Goal: Task Accomplishment & Management: Complete application form

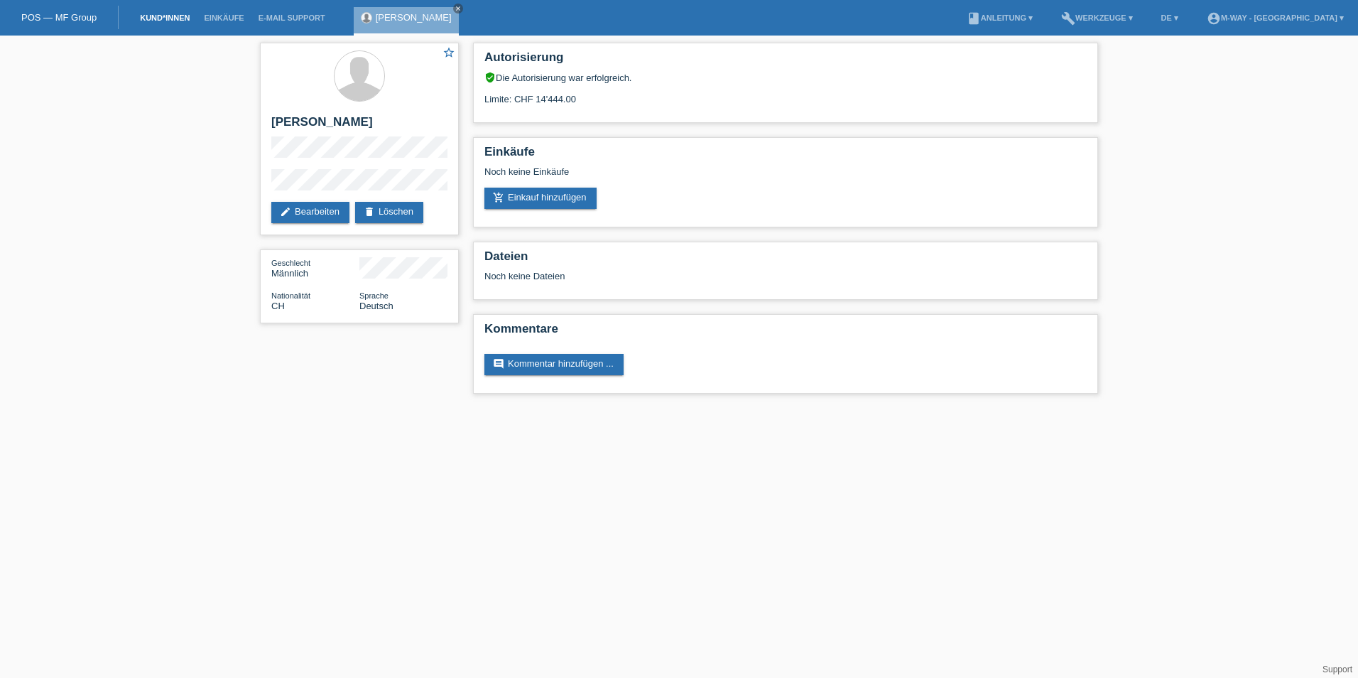
click at [179, 17] on link "Kund*innen" at bounding box center [165, 17] width 64 height 9
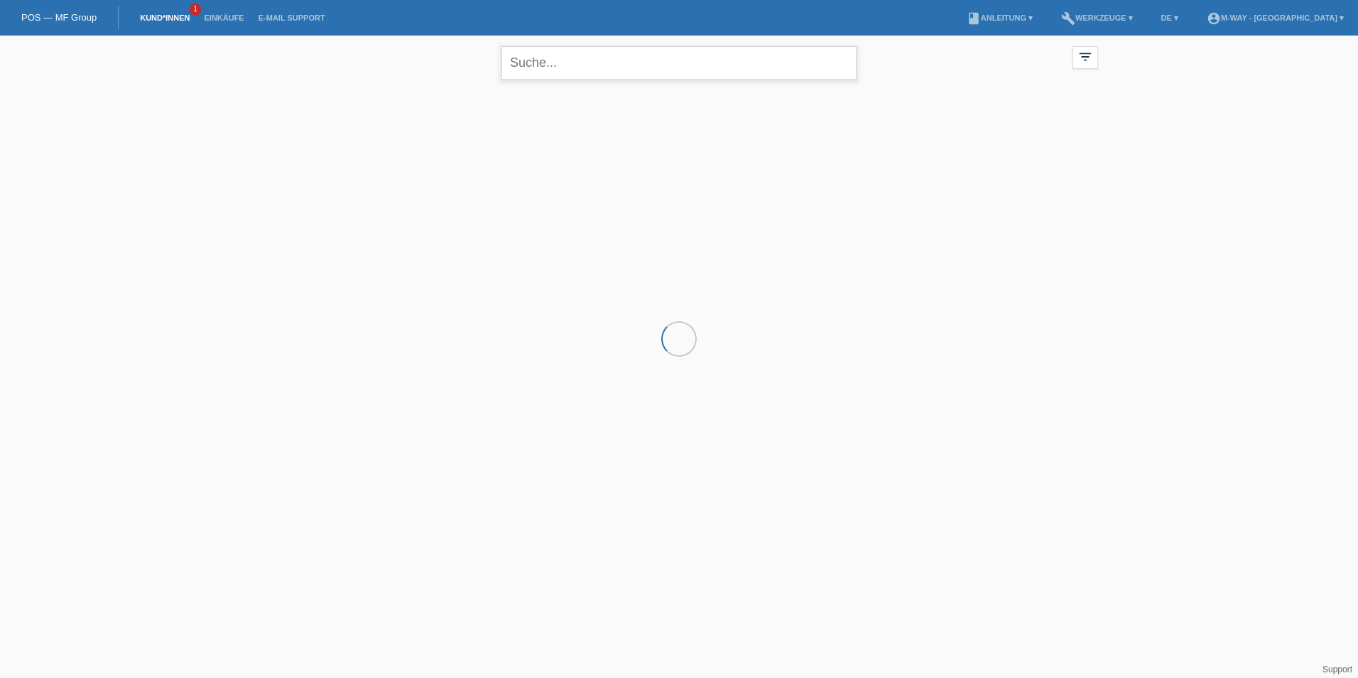
click at [544, 65] on input "text" at bounding box center [679, 62] width 355 height 33
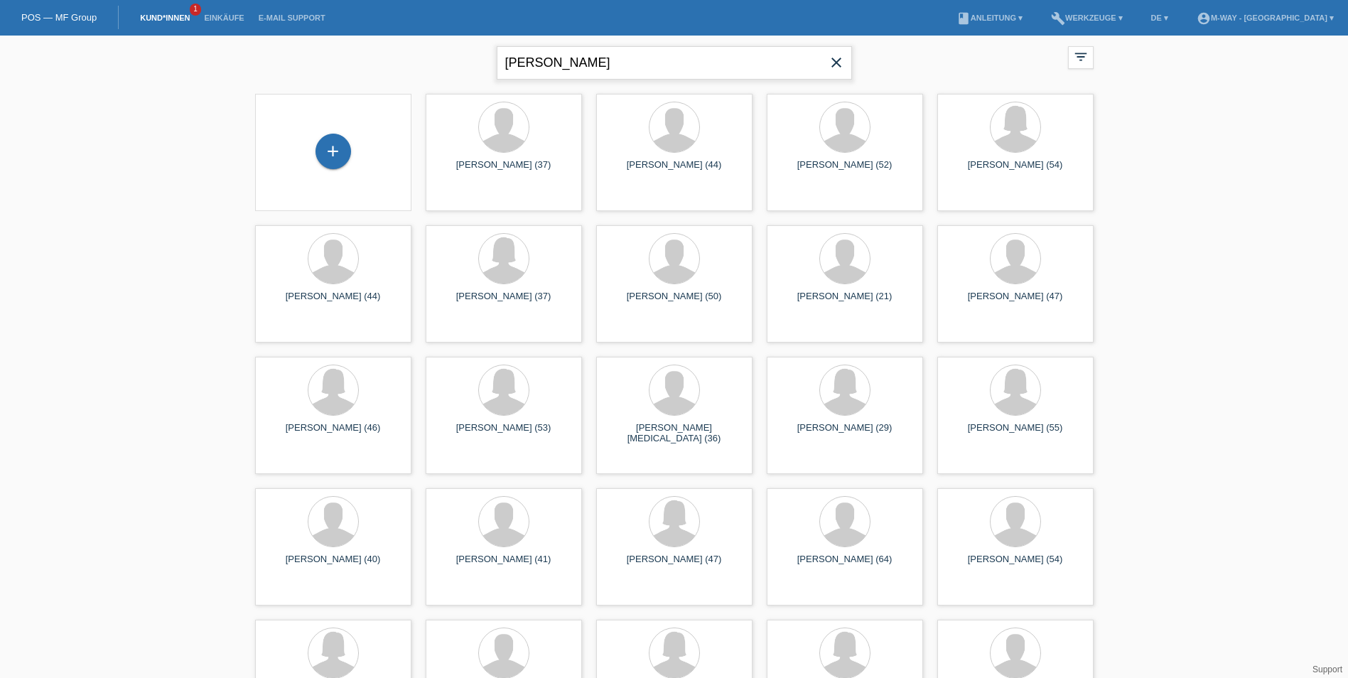
type input "[PERSON_NAME]"
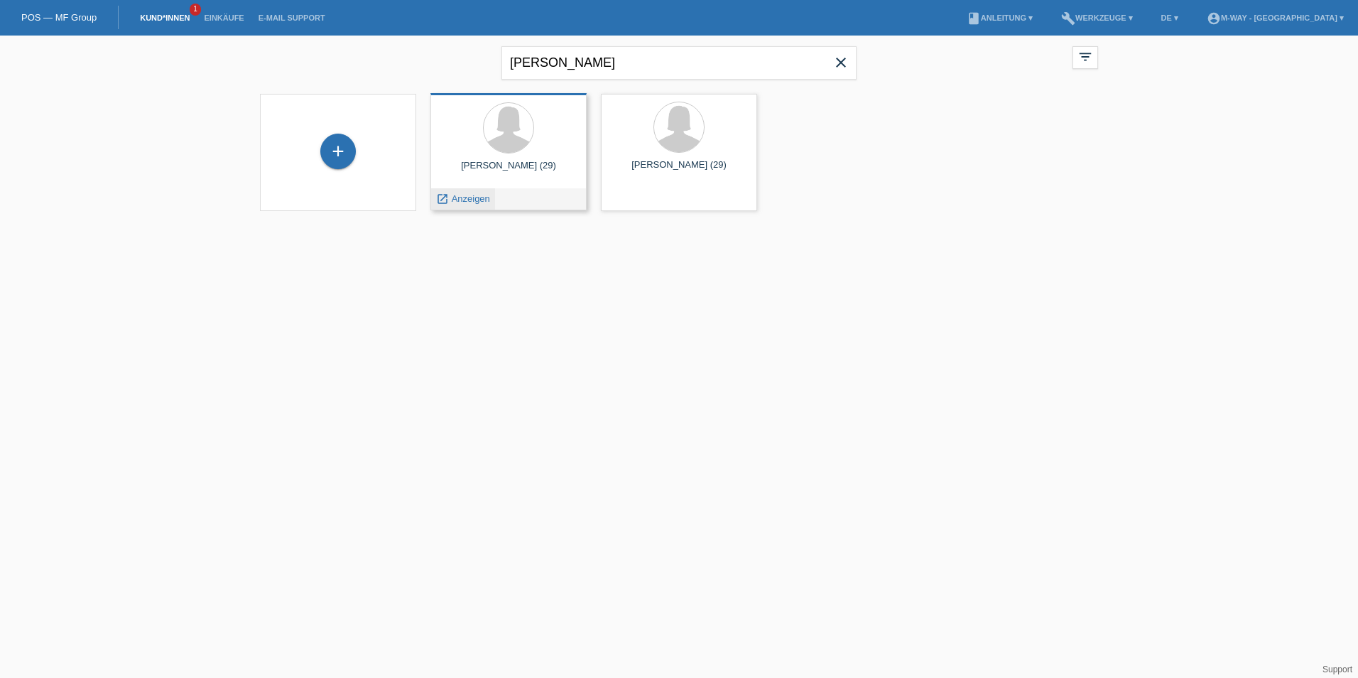
click at [490, 195] on div "launch Anzeigen" at bounding box center [463, 198] width 64 height 21
click at [473, 198] on span "Anzeigen" at bounding box center [471, 198] width 38 height 11
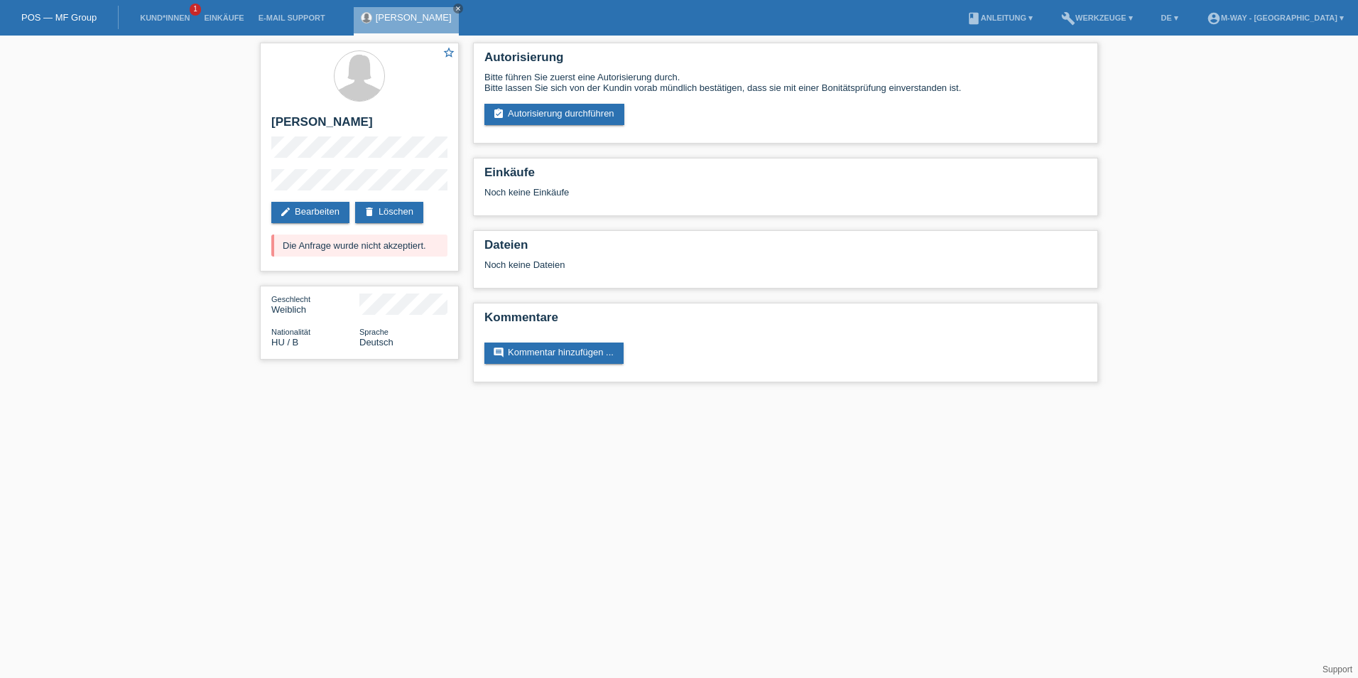
click at [186, 11] on li "Kund*innen 1" at bounding box center [165, 18] width 64 height 36
click at [180, 15] on link "Kund*innen" at bounding box center [165, 17] width 64 height 9
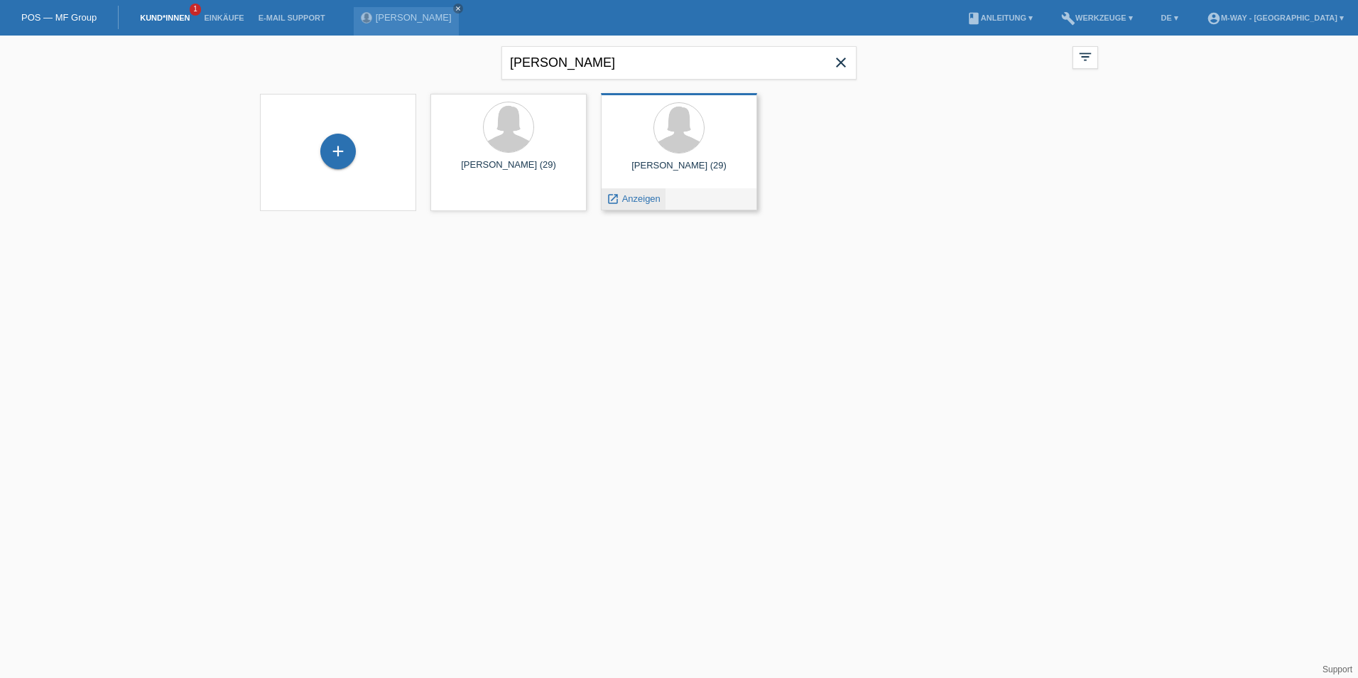
click at [634, 197] on span "Anzeigen" at bounding box center [641, 198] width 38 height 11
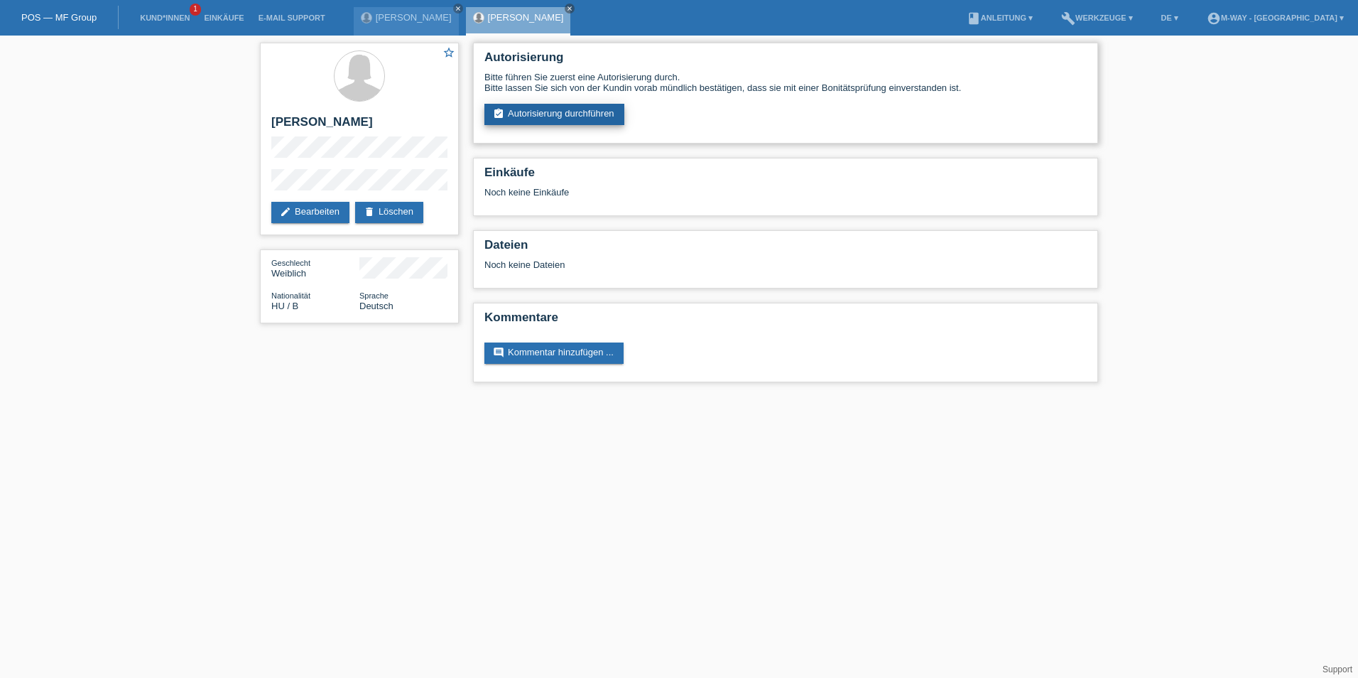
click at [563, 117] on link "assignment_turned_in Autorisierung durchführen" at bounding box center [554, 114] width 140 height 21
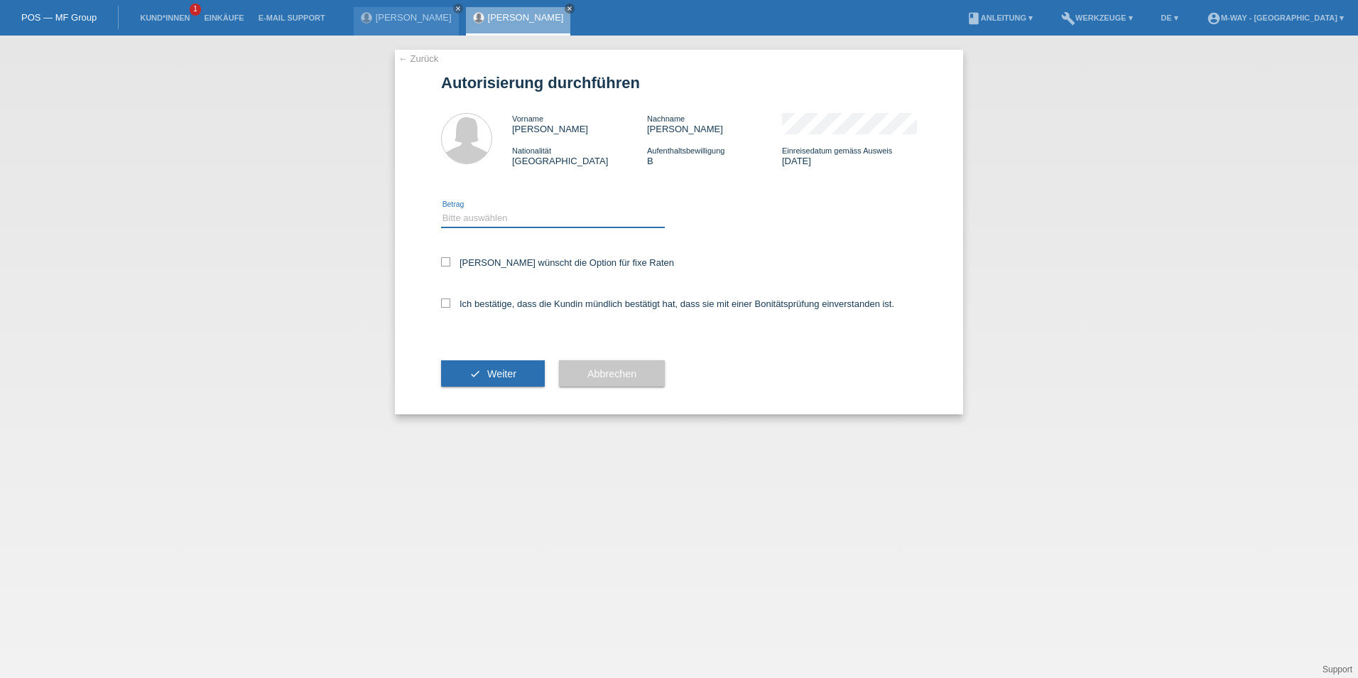
click at [492, 212] on select "Bitte auswählen CHF 1.00 - CHF 499.00 CHF 500.00 - CHF 1'999.00 CHF 2'000.00 - …" at bounding box center [553, 218] width 224 height 17
select select "3"
click at [441, 210] on select "Bitte auswählen CHF 1.00 - CHF 499.00 CHF 500.00 - CHF 1'999.00 CHF 2'000.00 - …" at bounding box center [553, 218] width 224 height 17
click at [445, 265] on icon at bounding box center [445, 261] width 9 height 9
click at [445, 265] on input "Kundin wünscht die Option für fixe Raten" at bounding box center [445, 261] width 9 height 9
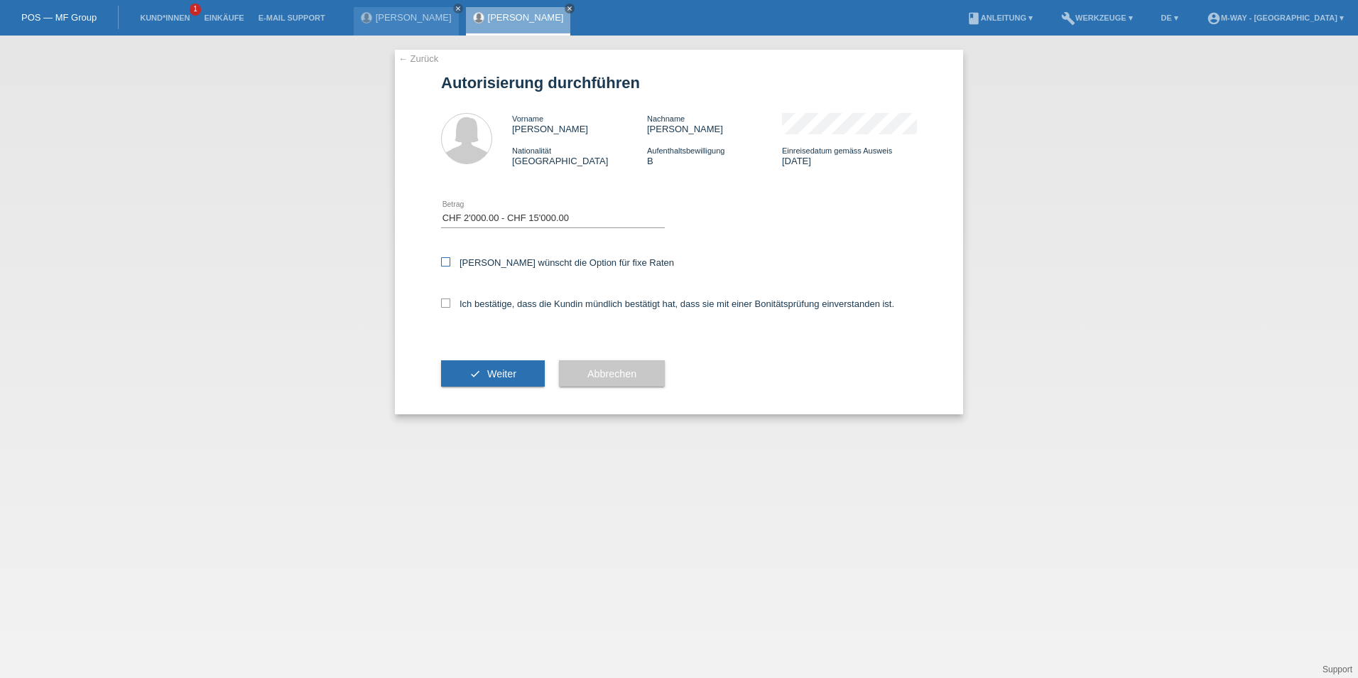
checkbox input "true"
click at [455, 298] on label "Ich bestätige, dass die Kundin mündlich bestätigt hat, dass sie mit einer Bonit…" at bounding box center [667, 303] width 453 height 11
click at [450, 298] on input "Ich bestätige, dass die Kundin mündlich bestätigt hat, dass sie mit einer Bonit…" at bounding box center [445, 302] width 9 height 9
checkbox input "true"
click at [471, 357] on div "check Weiter" at bounding box center [493, 373] width 104 height 82
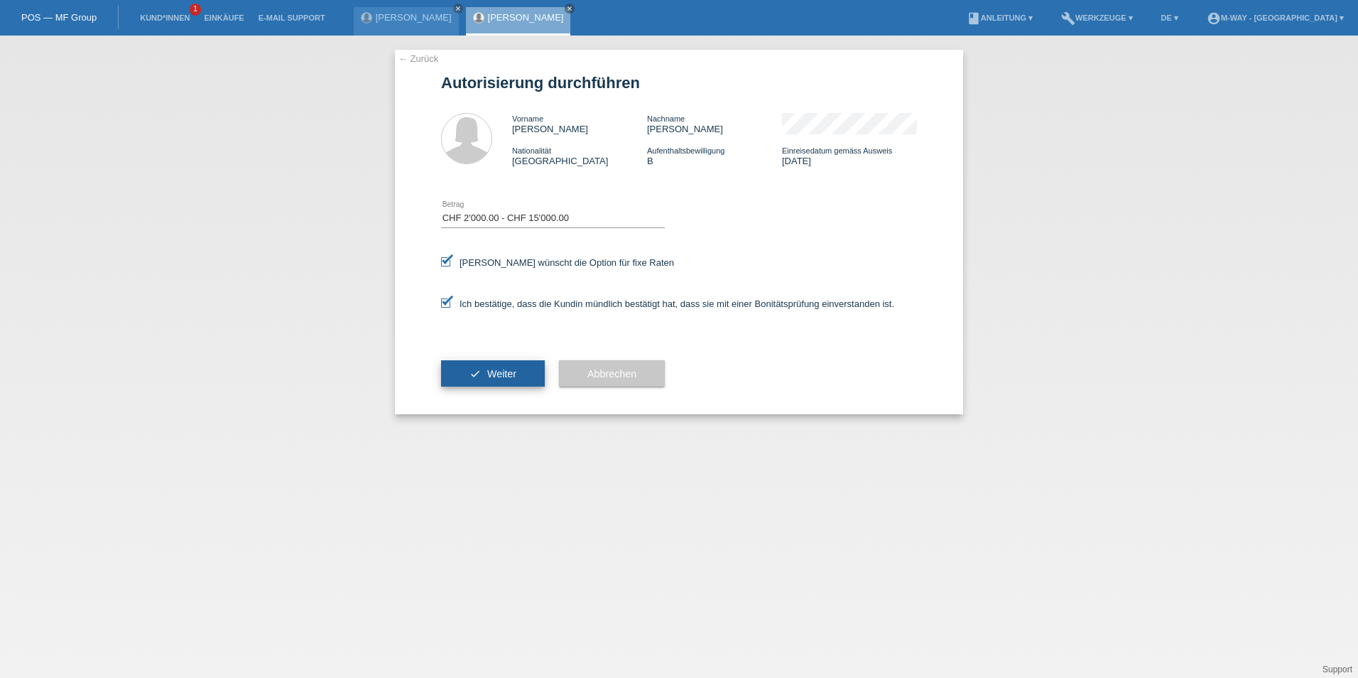
click at [477, 369] on icon "check" at bounding box center [475, 373] width 11 height 11
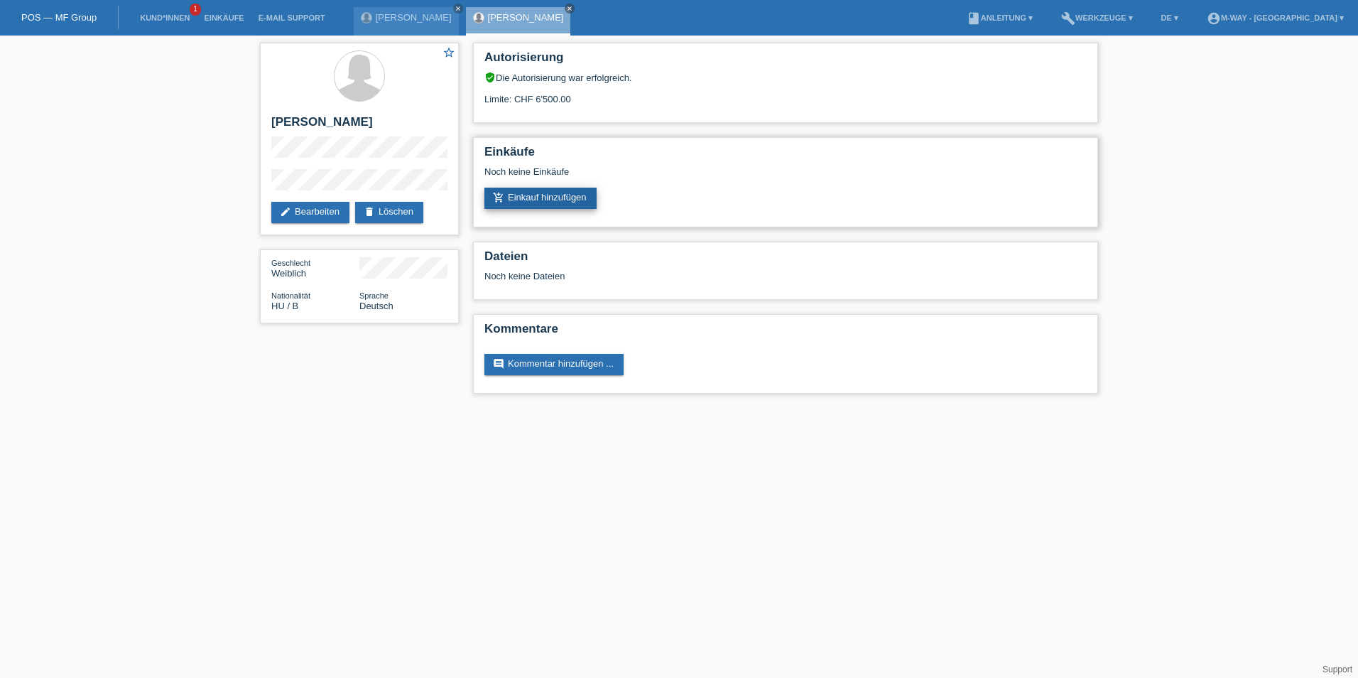
click at [544, 197] on link "add_shopping_cart Einkauf hinzufügen" at bounding box center [540, 198] width 112 height 21
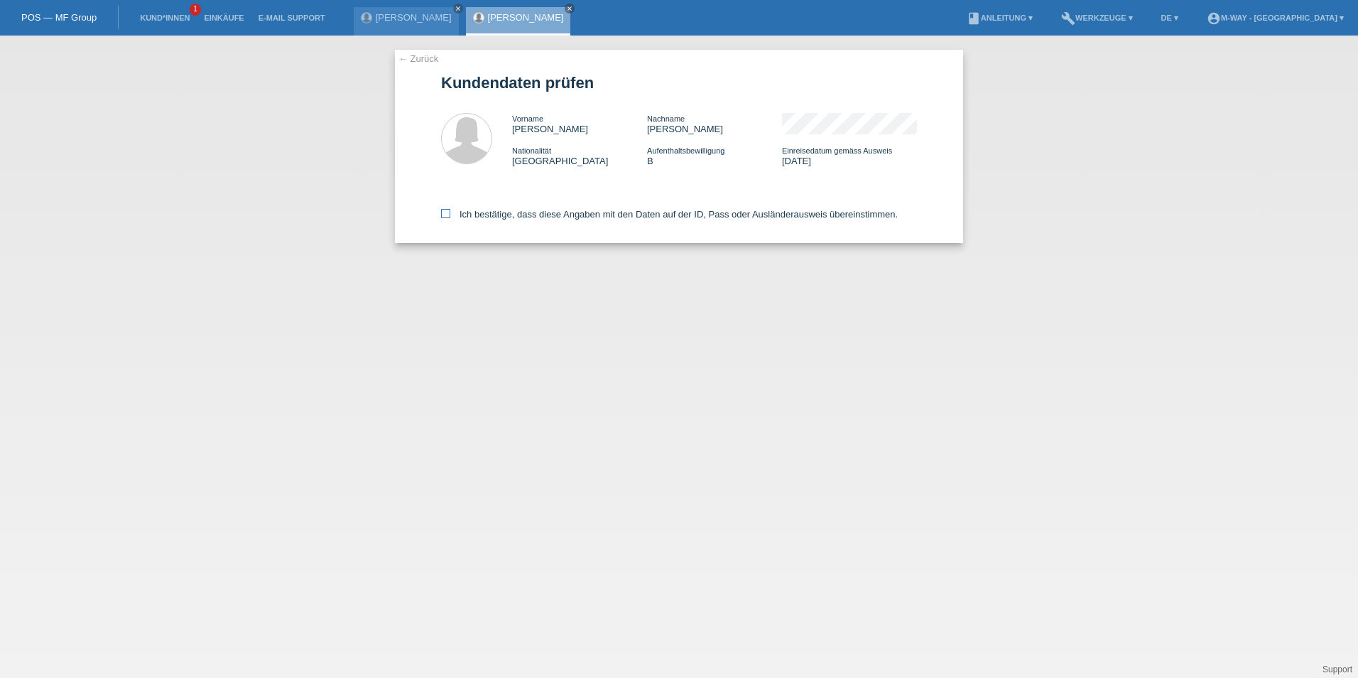
click at [450, 215] on label "Ich bestätige, dass diese Angaben mit den Daten auf der ID, Pass oder Ausländer…" at bounding box center [669, 214] width 457 height 11
click at [450, 215] on input "Ich bestätige, dass diese Angaben mit den Daten auf der ID, Pass oder Ausländer…" at bounding box center [445, 213] width 9 height 9
checkbox input "true"
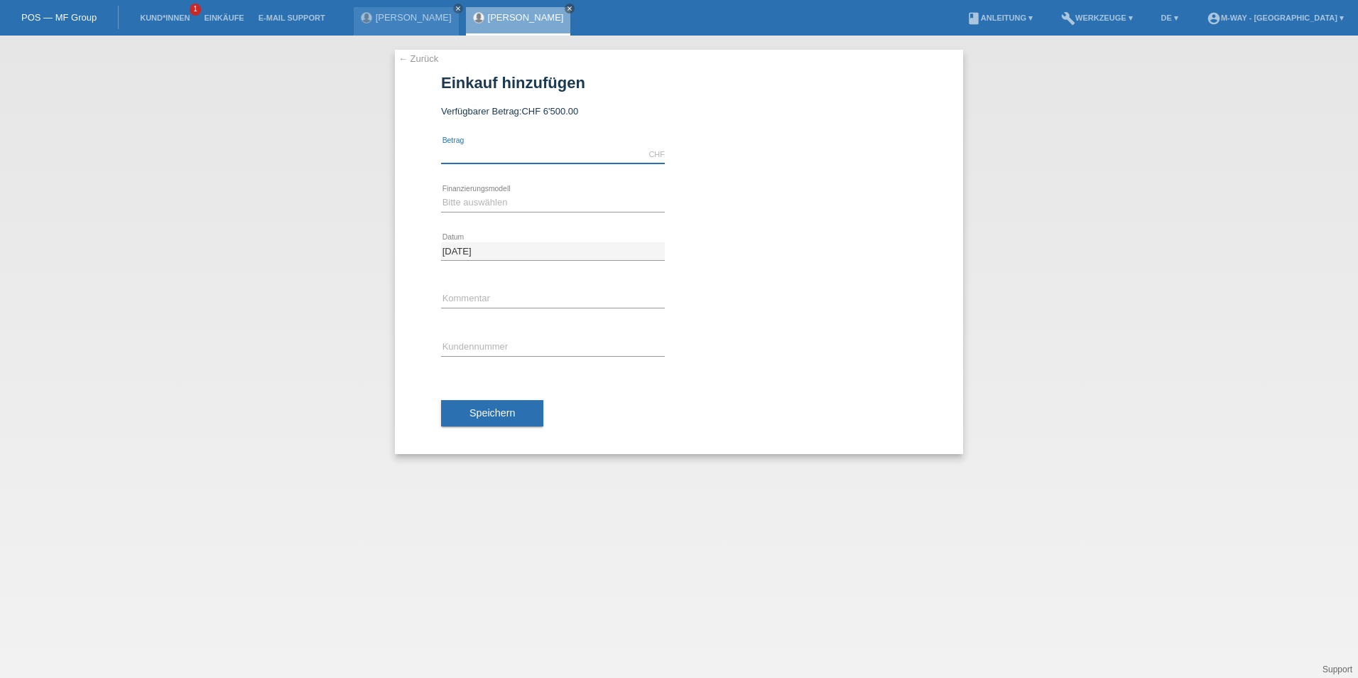
click at [525, 158] on input "text" at bounding box center [553, 155] width 224 height 18
type input "6500.00"
click at [501, 205] on select "Bitte auswählen Fixe Raten Kauf auf Rechnung mit Teilzahlungsoption" at bounding box center [553, 202] width 224 height 17
select select "77"
click at [441, 194] on select "Bitte auswählen Fixe Raten Kauf auf Rechnung mit Teilzahlungsoption" at bounding box center [553, 202] width 224 height 17
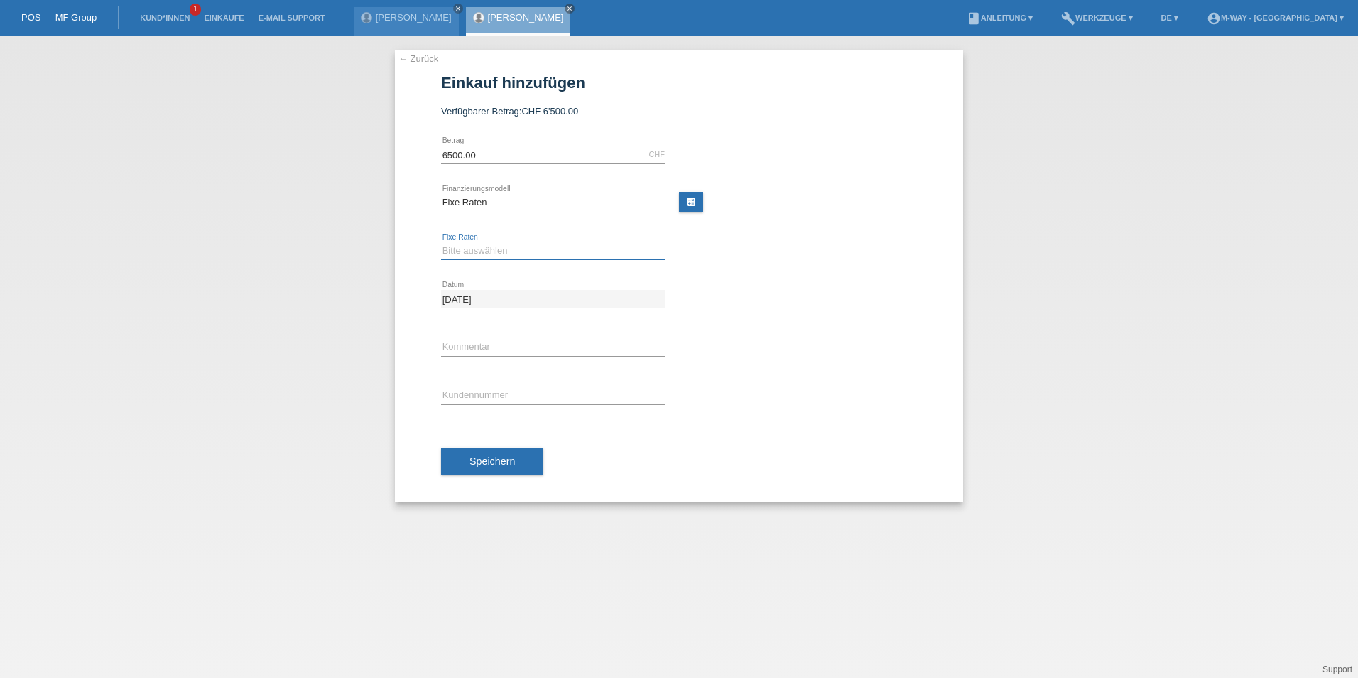
click at [483, 255] on select "Bitte auswählen 4 Raten 5 Raten 6 Raten 7 Raten 8 Raten 9 Raten 10 Raten 11 Rat…" at bounding box center [553, 250] width 224 height 17
select select "202"
click at [441, 242] on select "Bitte auswählen 4 Raten 5 Raten 6 Raten 7 Raten 8 Raten 9 Raten 10 Raten 11 Rat…" at bounding box center [553, 250] width 224 height 17
click at [473, 394] on input "text" at bounding box center [553, 395] width 224 height 18
type input "K134585"
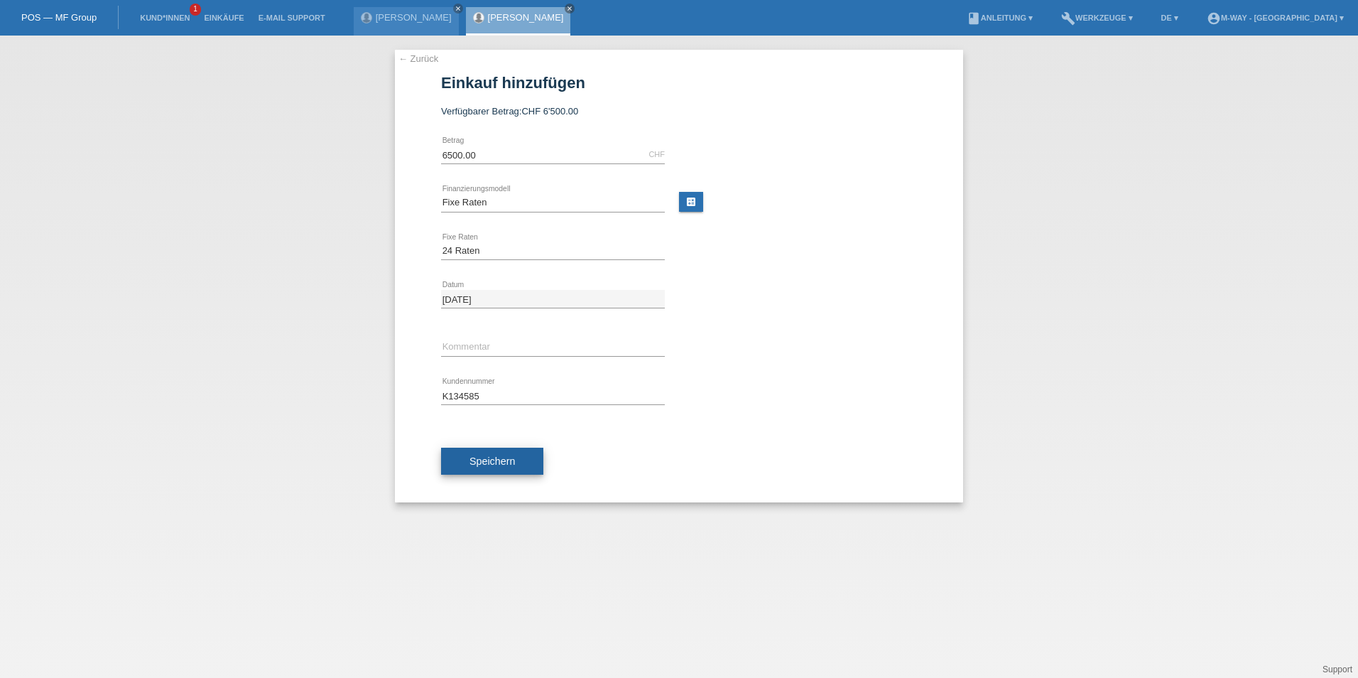
click at [487, 461] on span "Speichern" at bounding box center [492, 460] width 45 height 11
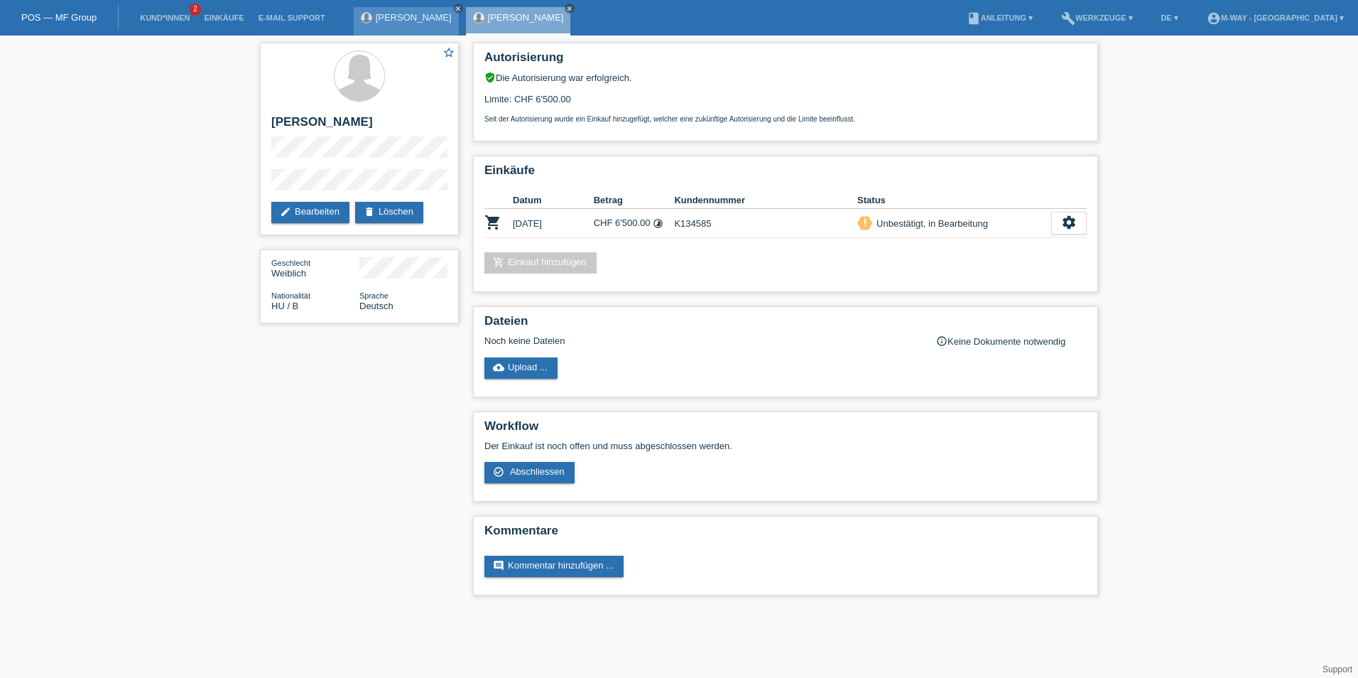
click at [413, 16] on link "[PERSON_NAME]" at bounding box center [414, 17] width 76 height 11
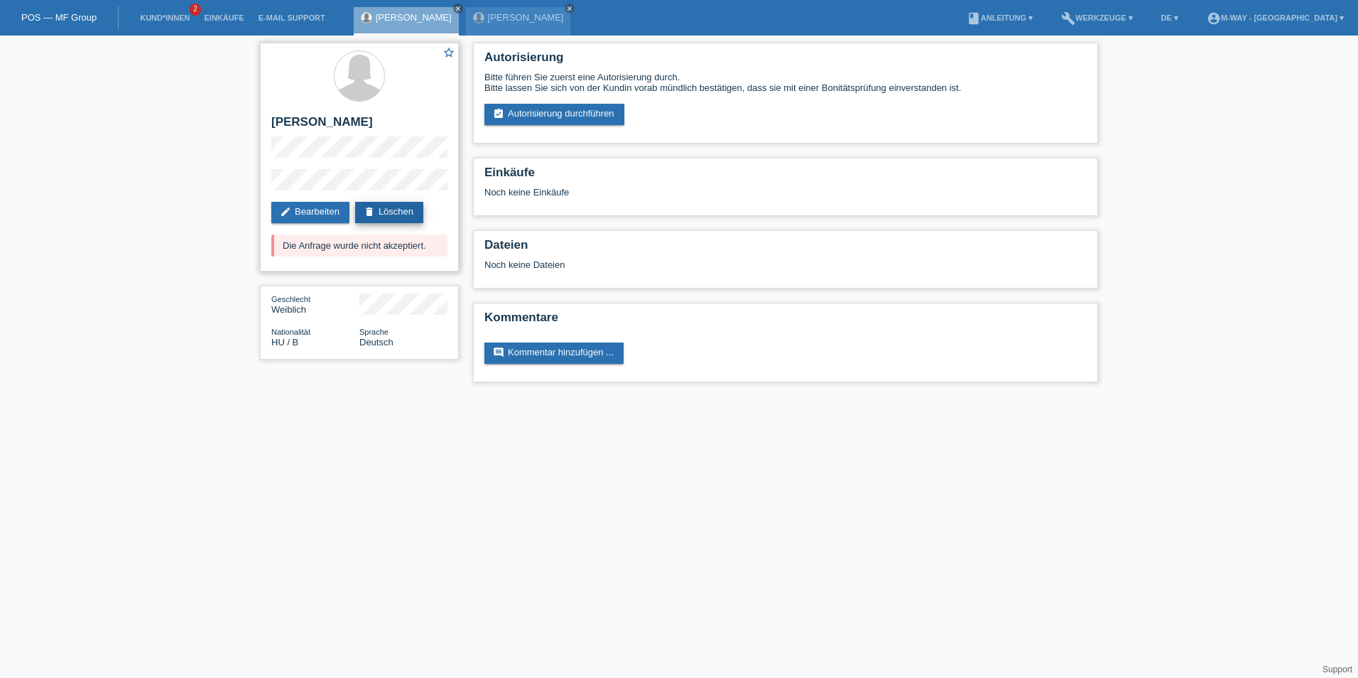
click at [378, 214] on link "delete Löschen" at bounding box center [389, 212] width 68 height 21
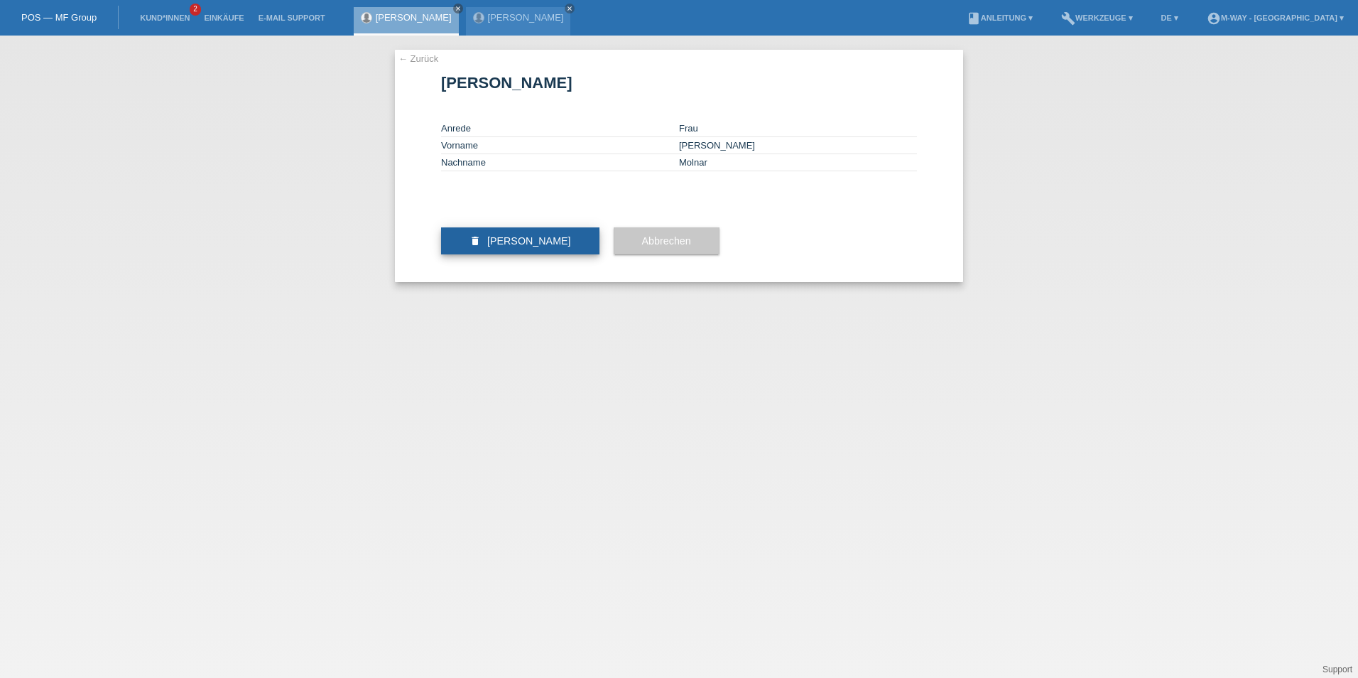
click at [514, 254] on button "delete [PERSON_NAME]" at bounding box center [520, 240] width 158 height 27
